Goal: Task Accomplishment & Management: Manage account settings

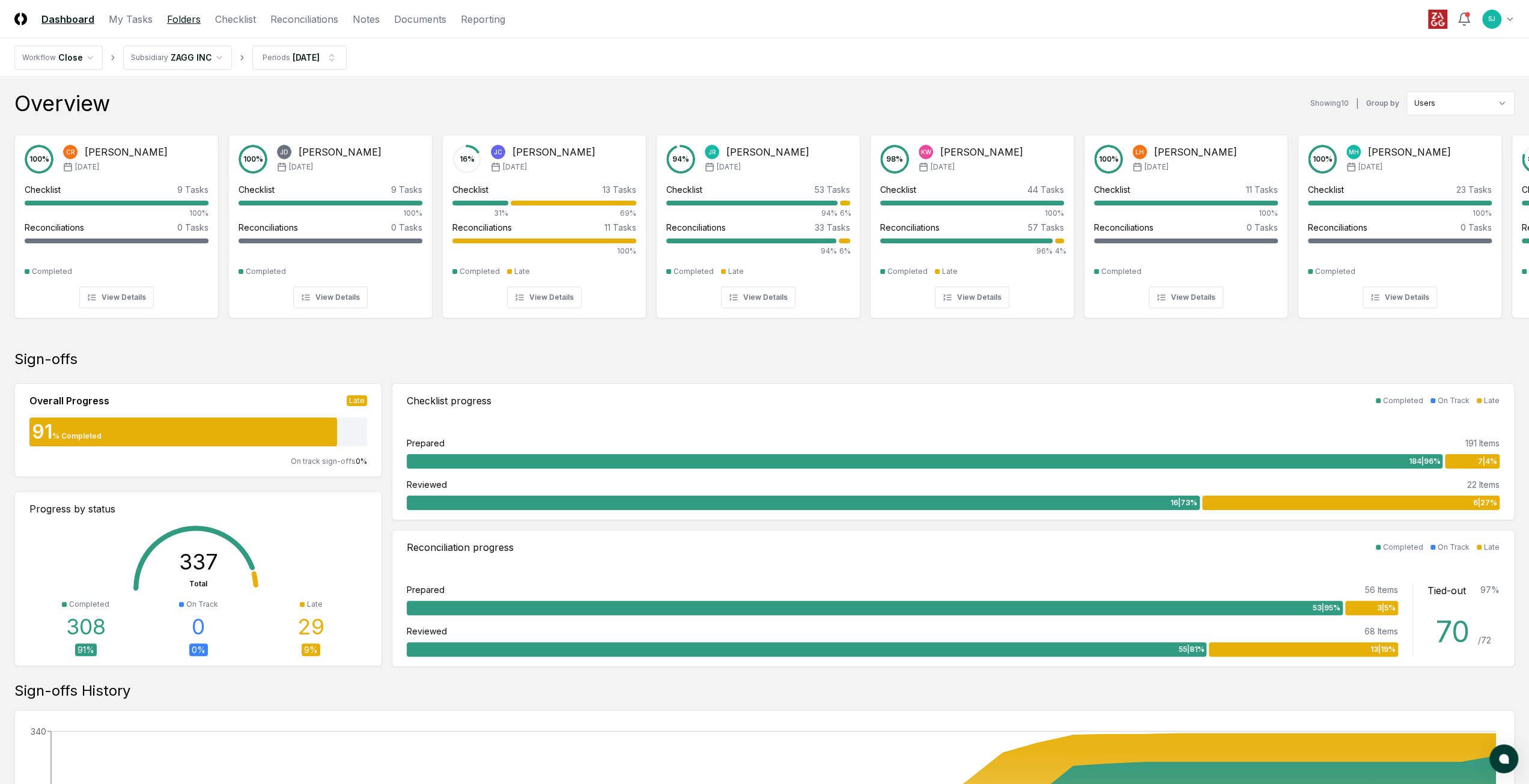
click at [178, 12] on link "Folders" at bounding box center [184, 19] width 34 height 15
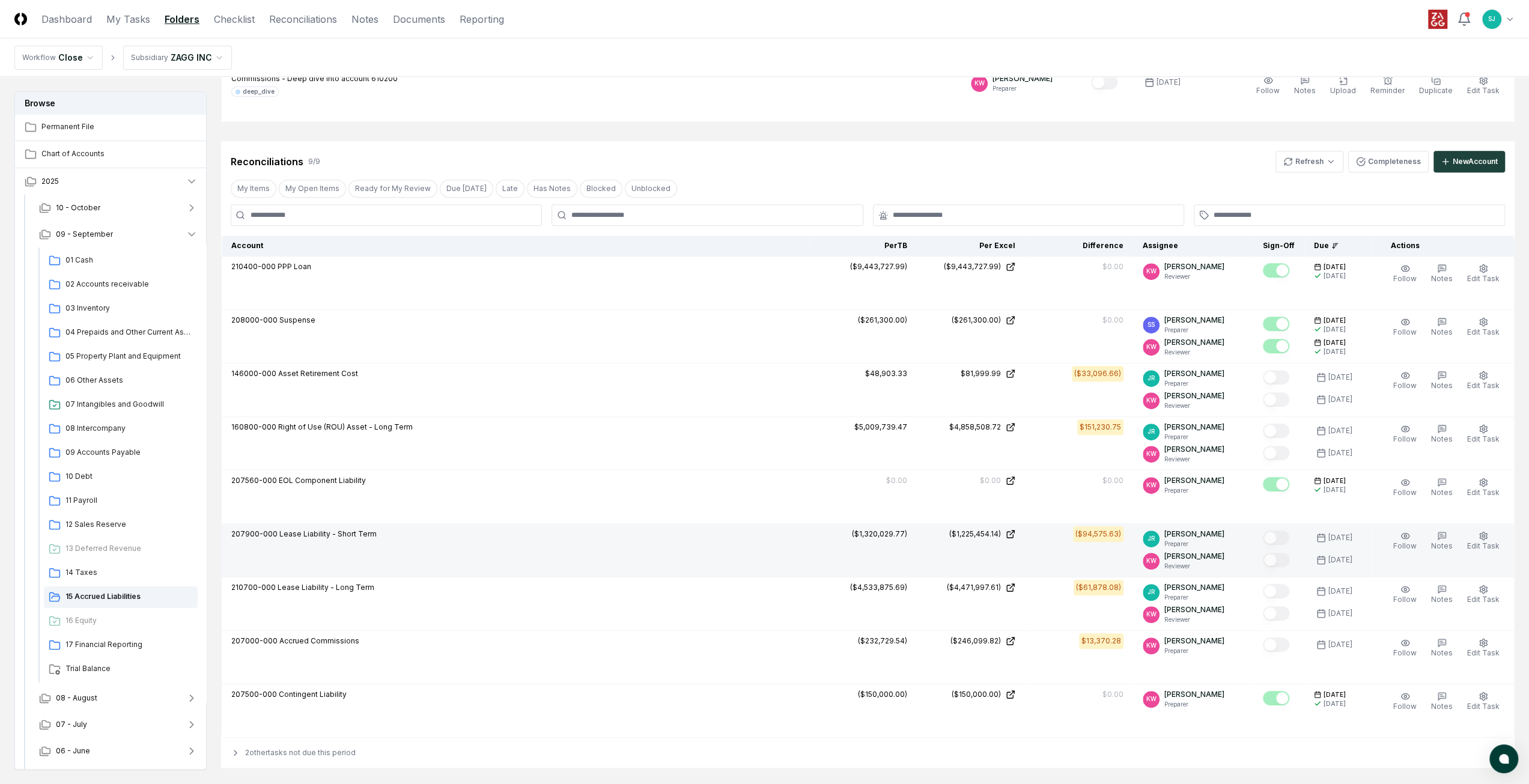
scroll to position [481, 0]
click at [1016, 528] on icon at bounding box center [1010, 532] width 9 height 9
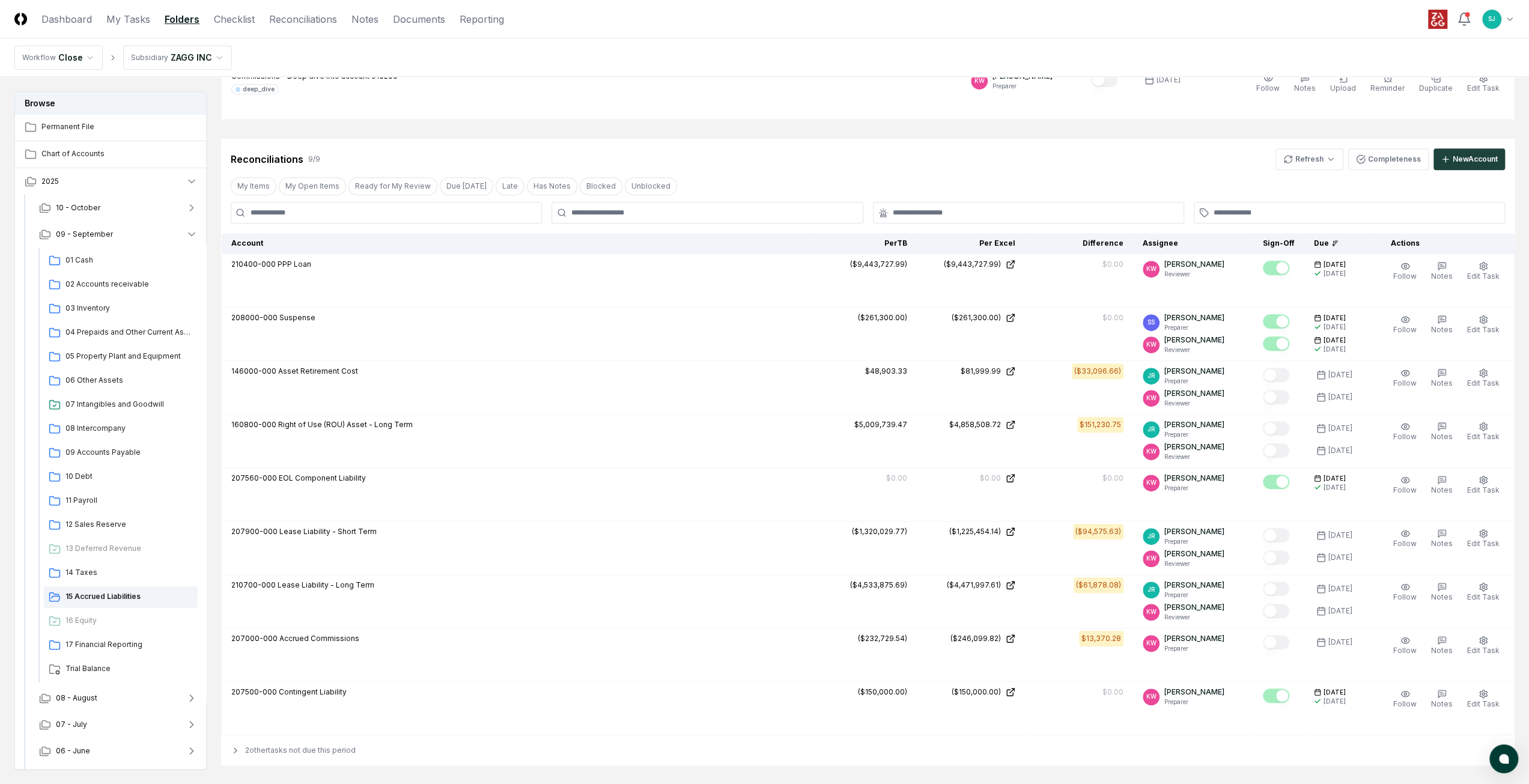
click at [544, 64] on nav "Workflow Close Subsidiary ZAGG INC" at bounding box center [764, 58] width 1529 height 39
click at [555, 56] on nav "Workflow Close Subsidiary ZAGG INC" at bounding box center [764, 58] width 1529 height 39
click at [521, 76] on nav "Workflow Close Subsidiary ZAGG INC" at bounding box center [764, 58] width 1529 height 39
click at [671, 29] on header "CloseCore Dashboard My Tasks Folders Checklist Reconciliations Notes Documents …" at bounding box center [764, 19] width 1529 height 39
click at [742, 35] on header "CloseCore Dashboard My Tasks Folders Checklist Reconciliations Notes Documents …" at bounding box center [764, 19] width 1529 height 39
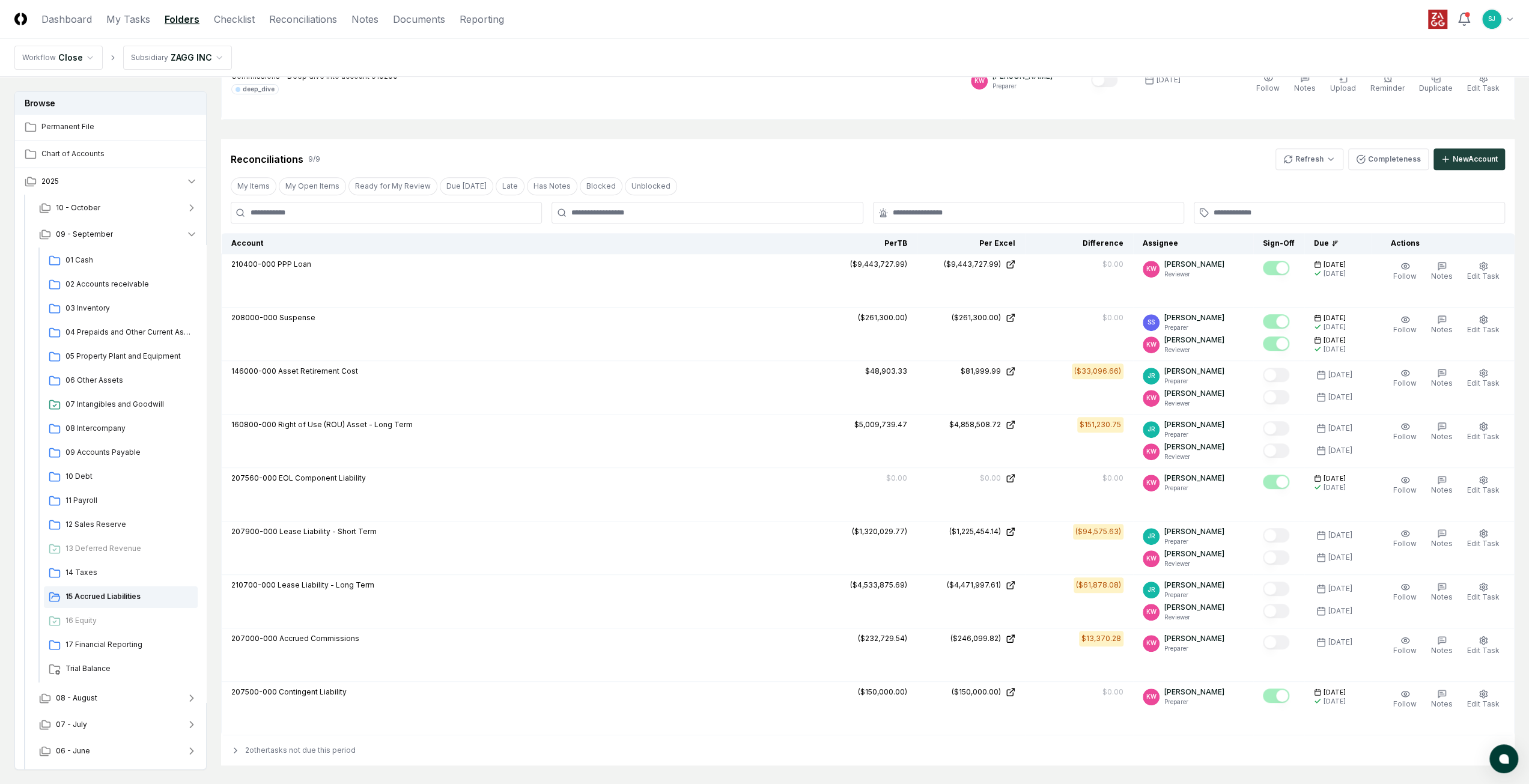
click at [622, 66] on nav "Workflow Close Subsidiary ZAGG INC" at bounding box center [764, 58] width 1529 height 39
click at [469, 66] on nav "Workflow Close Subsidiary ZAGG INC" at bounding box center [764, 58] width 1529 height 39
click at [498, 56] on nav "Workflow Close Subsidiary ZAGG INC" at bounding box center [764, 58] width 1529 height 39
click at [1180, 134] on div "Cancel Reassign [DATE]: 15 Accrued Liabilities View on One Drive Checklist 7 / …" at bounding box center [868, 334] width 1294 height 1448
click at [233, 15] on link "Checklist" at bounding box center [234, 19] width 41 height 15
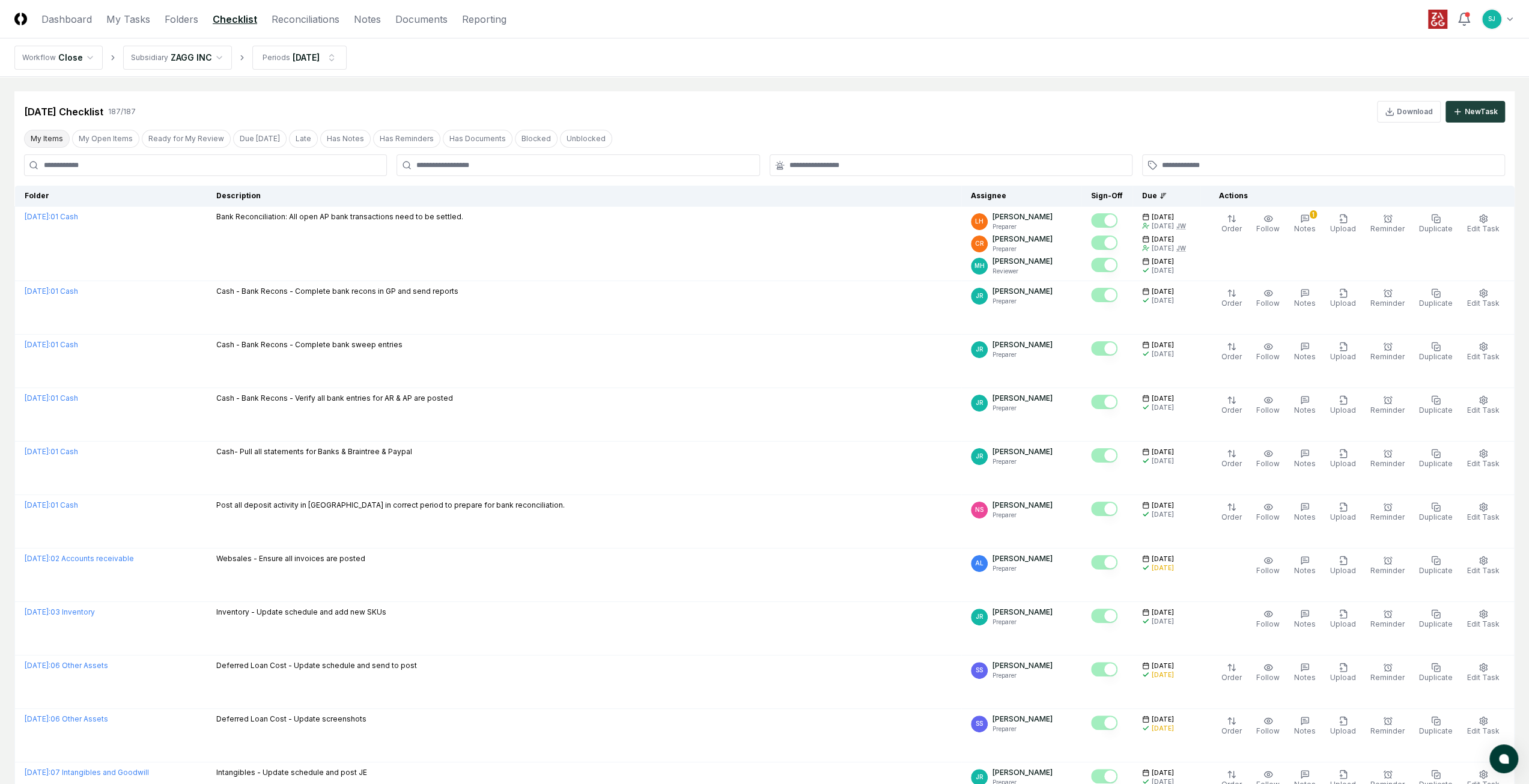
click at [59, 139] on button "My Items" at bounding box center [46, 138] width 46 height 18
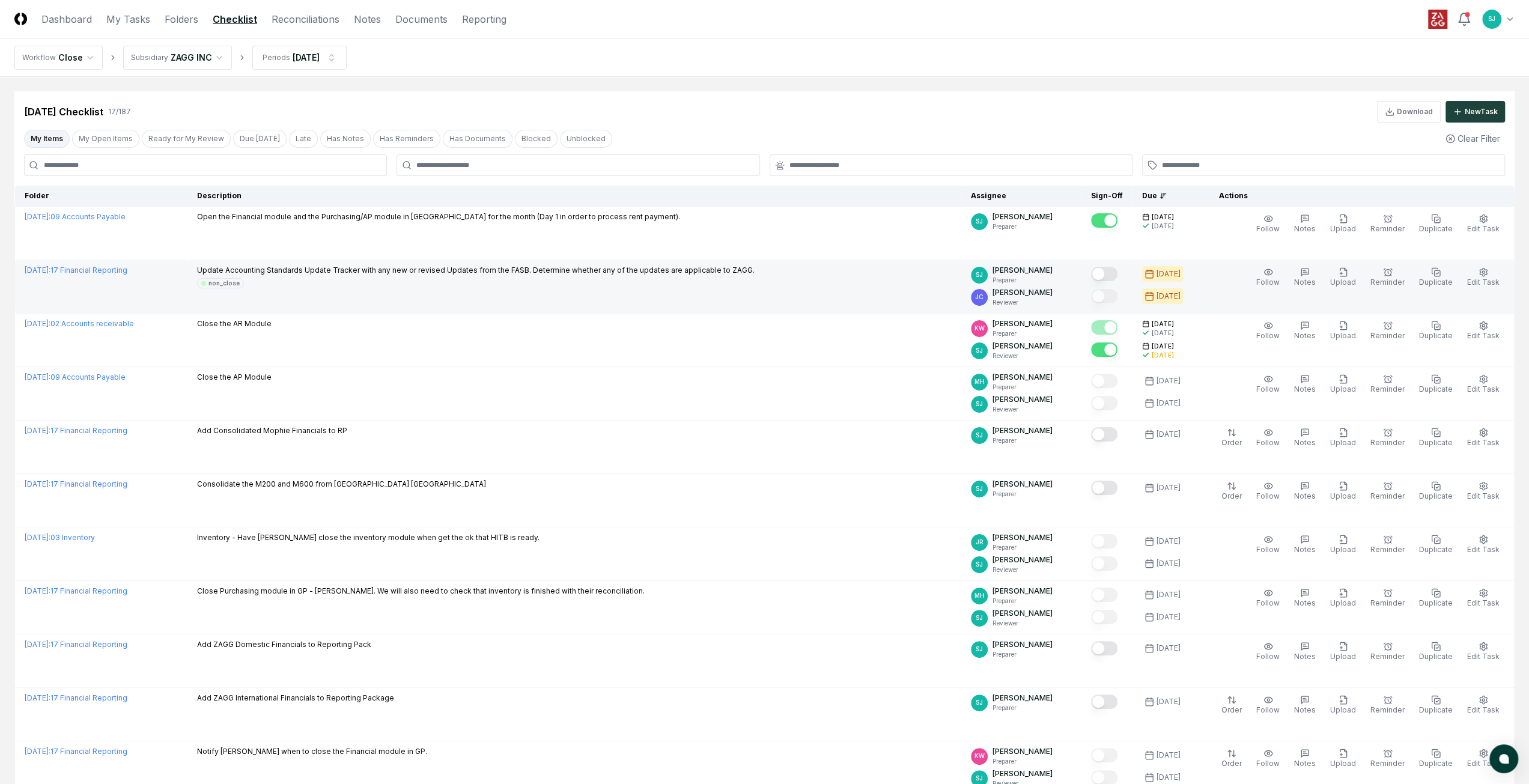
click at [1116, 272] on button "Mark complete" at bounding box center [1104, 274] width 26 height 15
click at [1027, 132] on div "My Items My Open Items Ready for My Review Due [DATE] Late Has Notes Has Remind…" at bounding box center [765, 138] width 1500 height 22
click at [793, 96] on div "[DATE] Checklist 17 / 187 Download New Task" at bounding box center [765, 106] width 1500 height 31
click at [824, 74] on nav "Workflow Close Subsidiary ZAGG INC Periods [DATE]" at bounding box center [764, 58] width 1529 height 39
click at [830, 80] on main "Cancel Reassign [DATE] Checklist 17 / 187 Download New Task My Items My Open It…" at bounding box center [764, 603] width 1529 height 1053
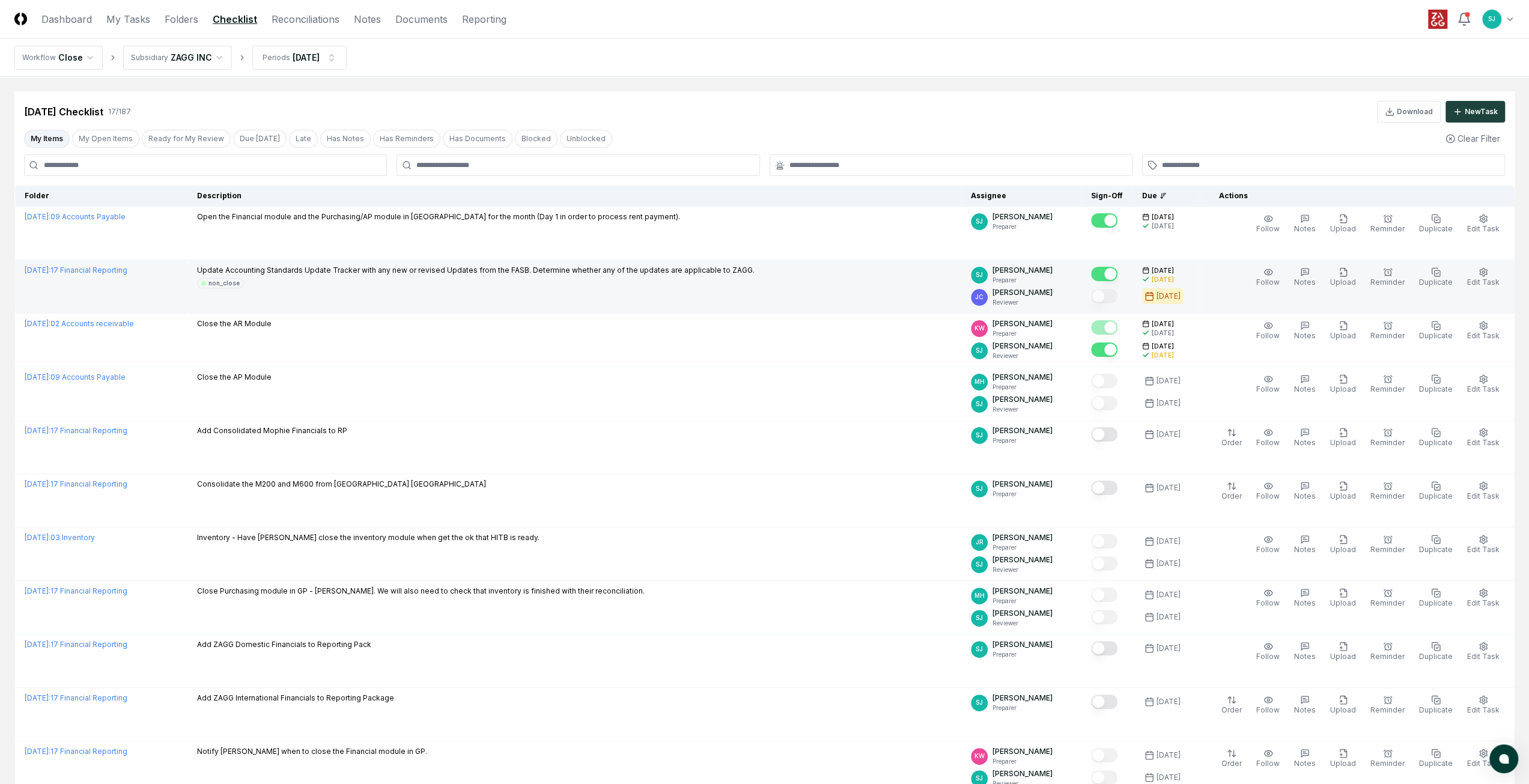
click at [1004, 106] on div "[DATE] Checklist 17 / 187 Download New Task" at bounding box center [764, 112] width 1481 height 22
